Goal: Find contact information: Find contact information

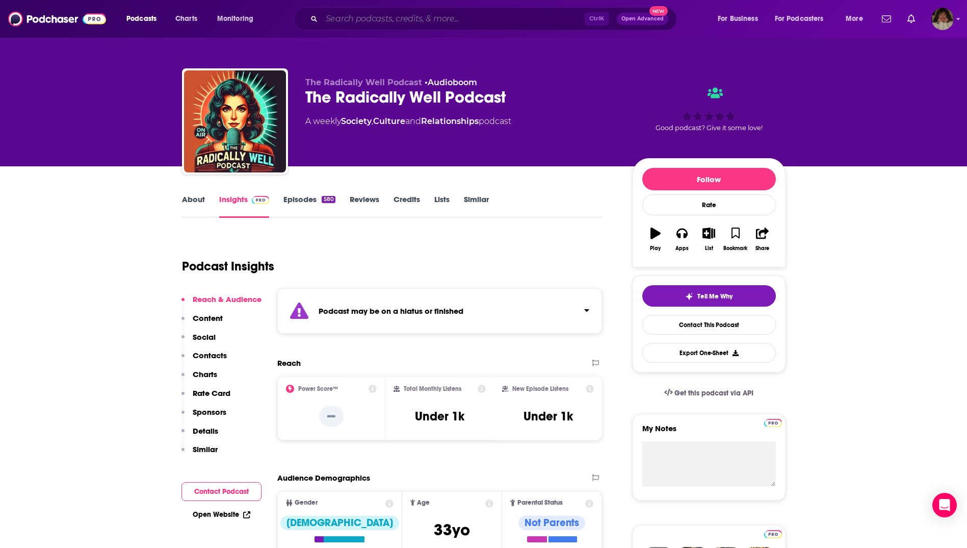
click at [369, 18] on input "Search podcasts, credits, & more..." at bounding box center [453, 19] width 263 height 16
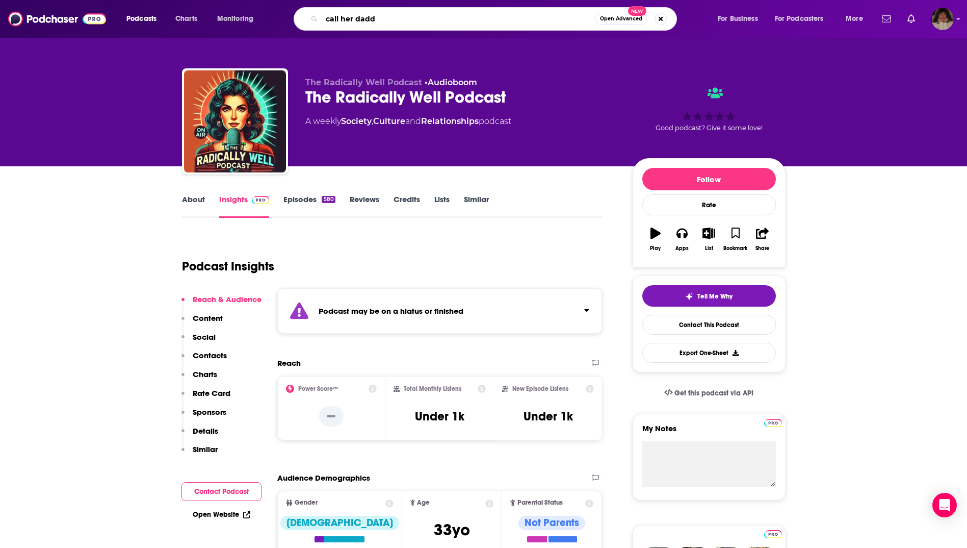
type input "call her daddy"
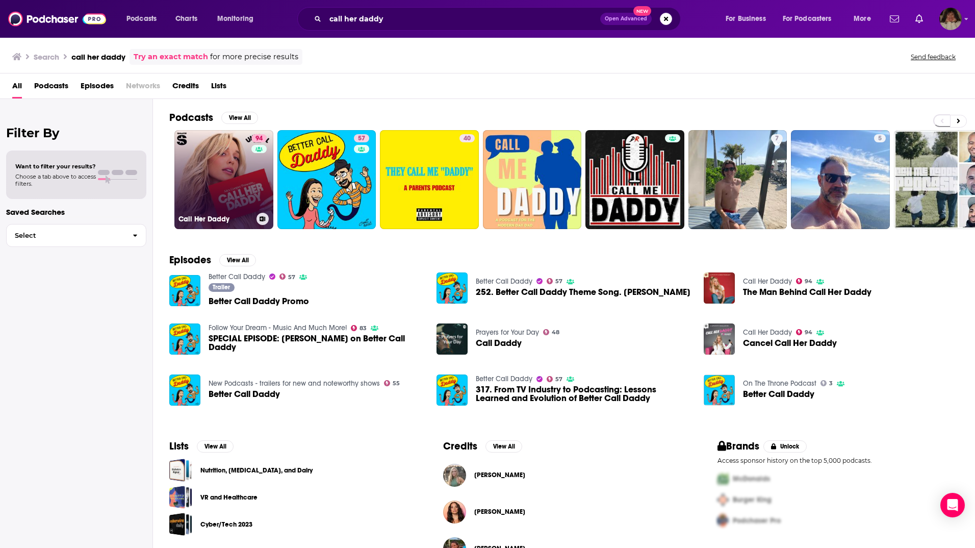
click at [237, 181] on link "94 Call Her Daddy" at bounding box center [223, 179] width 99 height 99
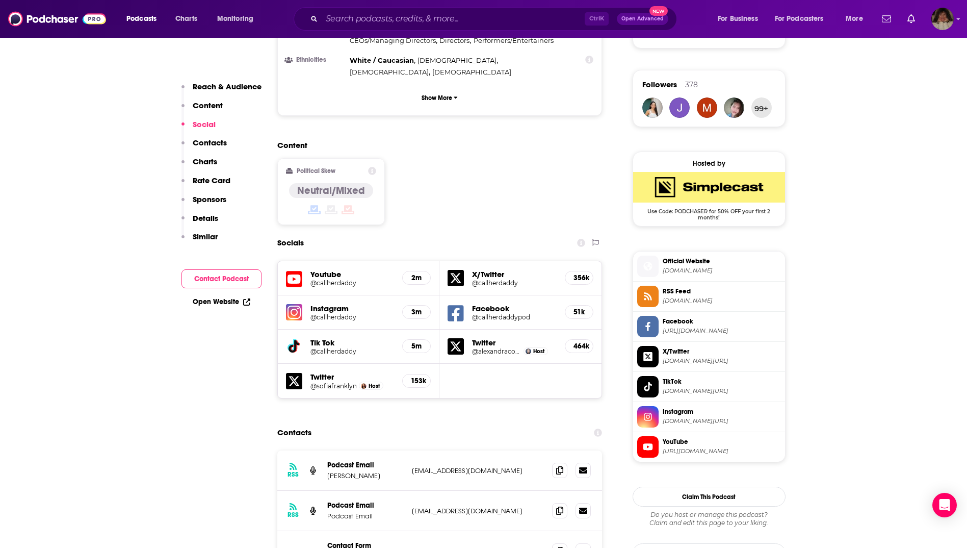
scroll to position [816, 0]
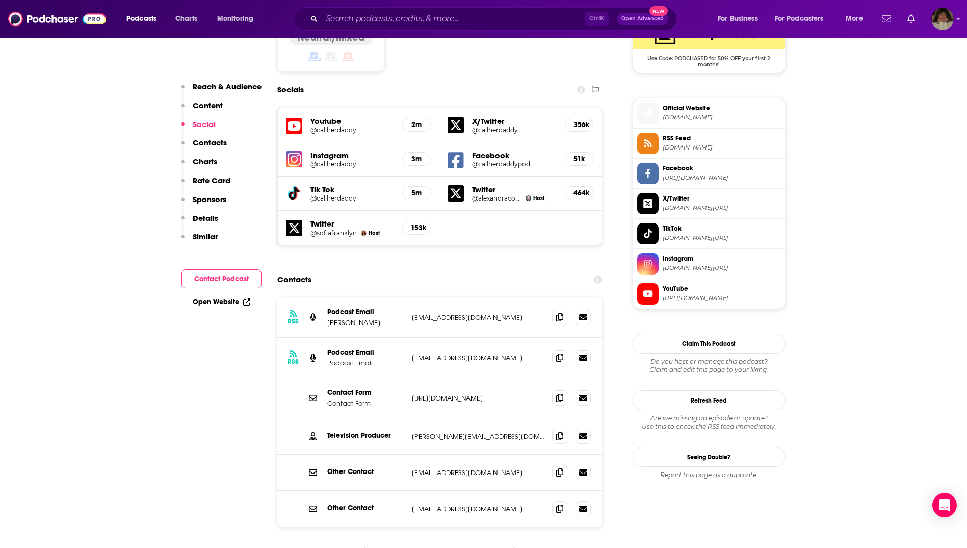
click at [474, 394] on p "[URL][DOMAIN_NAME]" at bounding box center [478, 398] width 133 height 9
click at [584, 394] on icon at bounding box center [583, 397] width 8 height 6
click at [475, 394] on p "[URL][DOMAIN_NAME]" at bounding box center [478, 398] width 133 height 9
click at [556, 390] on span at bounding box center [559, 397] width 15 height 15
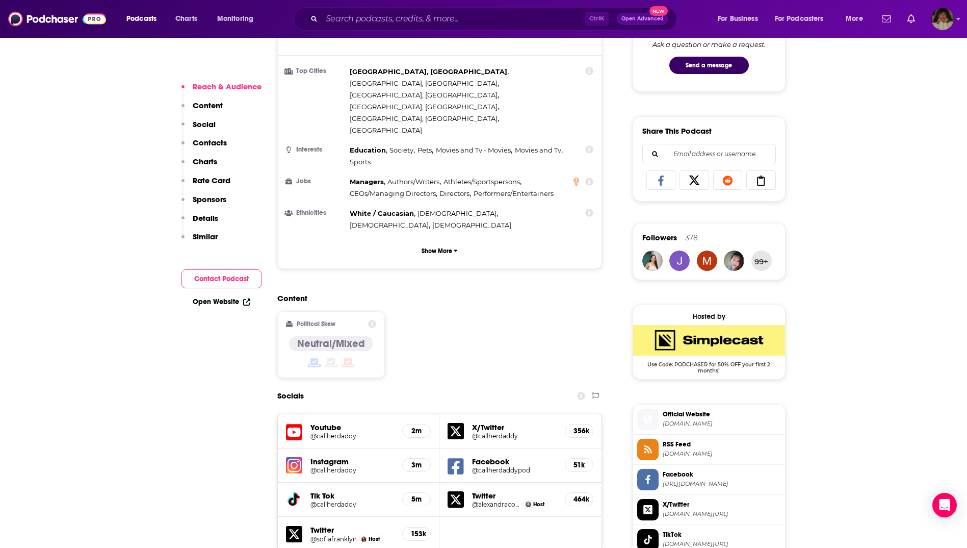
scroll to position [816, 0]
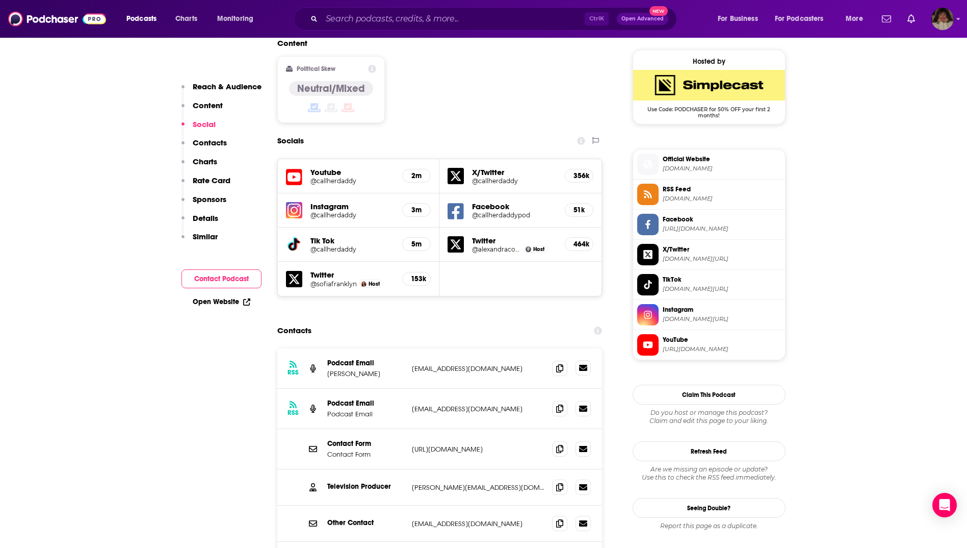
click at [583, 365] on icon at bounding box center [583, 368] width 8 height 6
